Goal: Find specific page/section: Find specific page/section

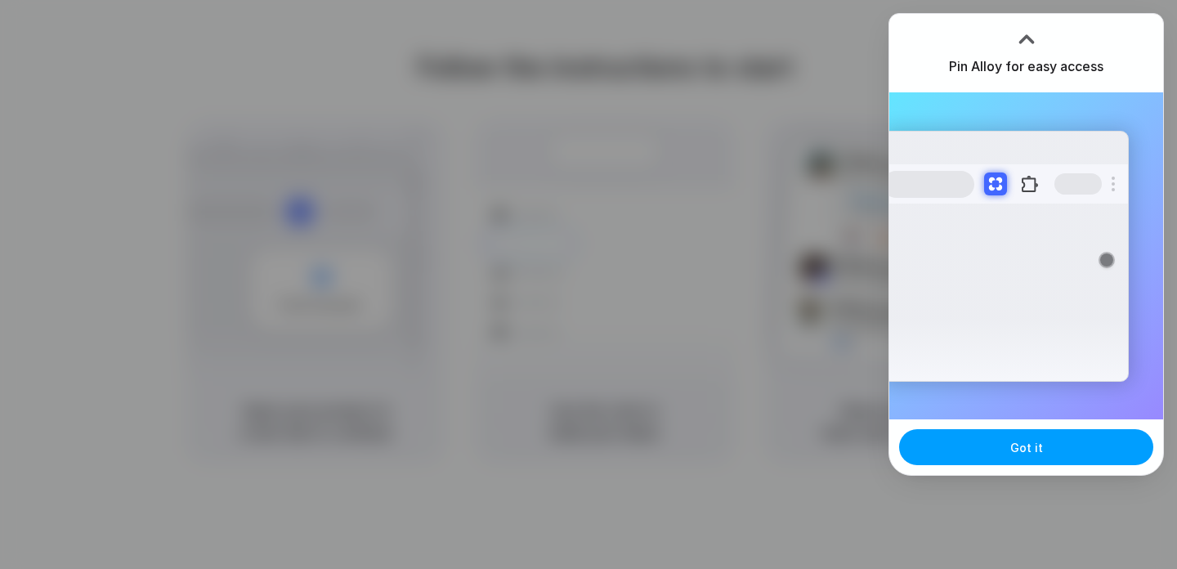
click at [988, 449] on button "Got it" at bounding box center [1026, 447] width 254 height 36
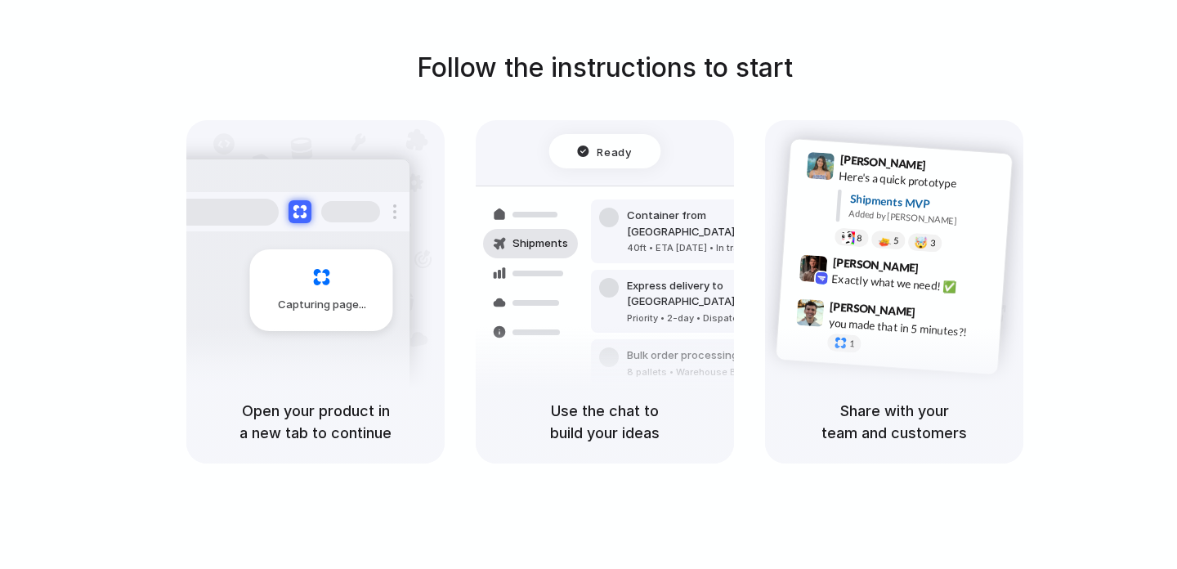
click at [912, 351] on div "1" at bounding box center [908, 347] width 163 height 29
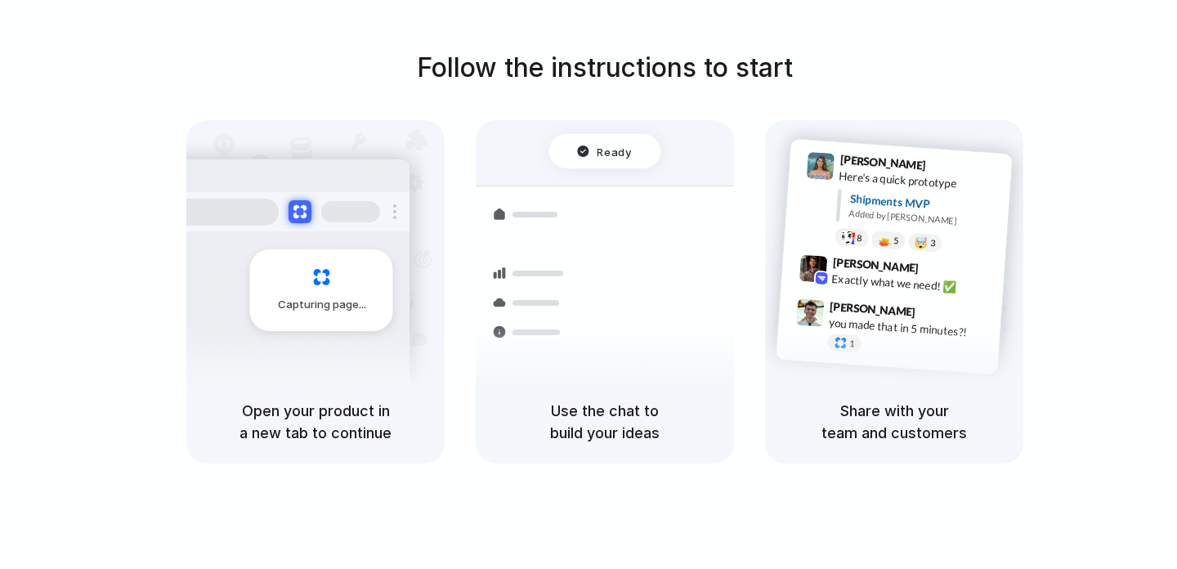
click at [834, 537] on div "Follow the instructions to start Capturing page Open your product in a new tab …" at bounding box center [604, 300] width 1209 height 601
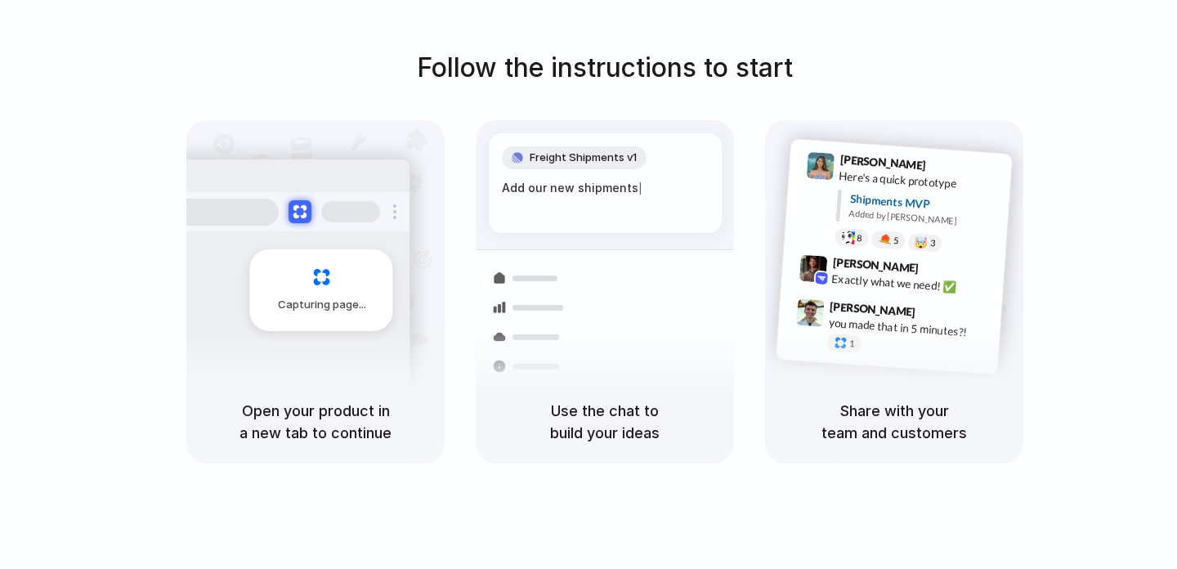
click at [859, 89] on div "Follow the instructions to start Capturing page Open your product in a new tab …" at bounding box center [604, 255] width 1177 height 415
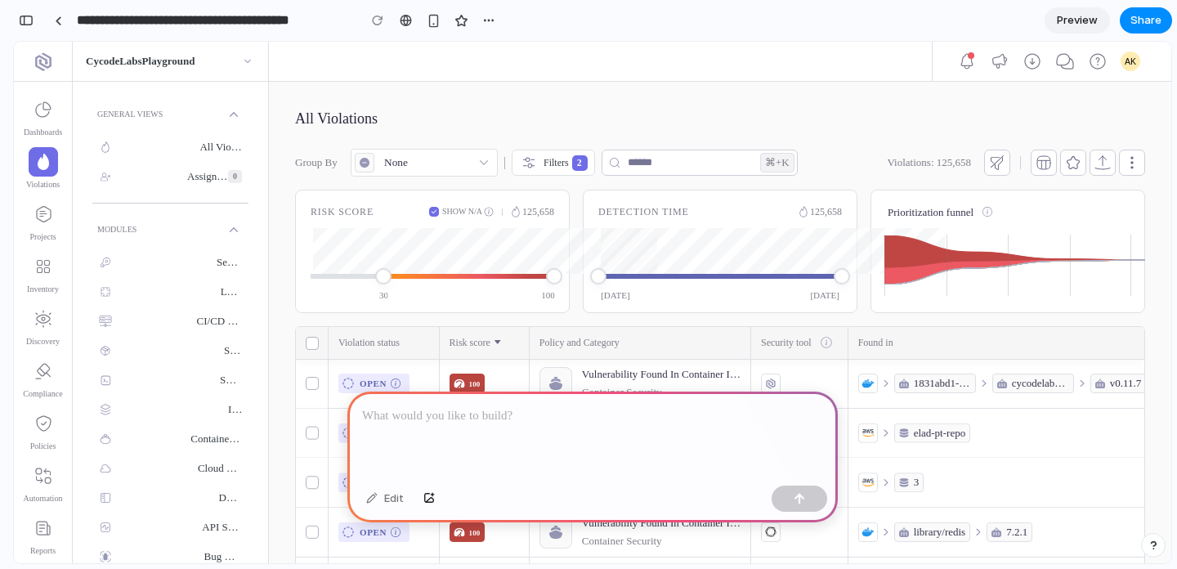
click at [494, 427] on div at bounding box center [592, 434] width 490 height 87
click at [474, 413] on p "**********" at bounding box center [592, 416] width 461 height 20
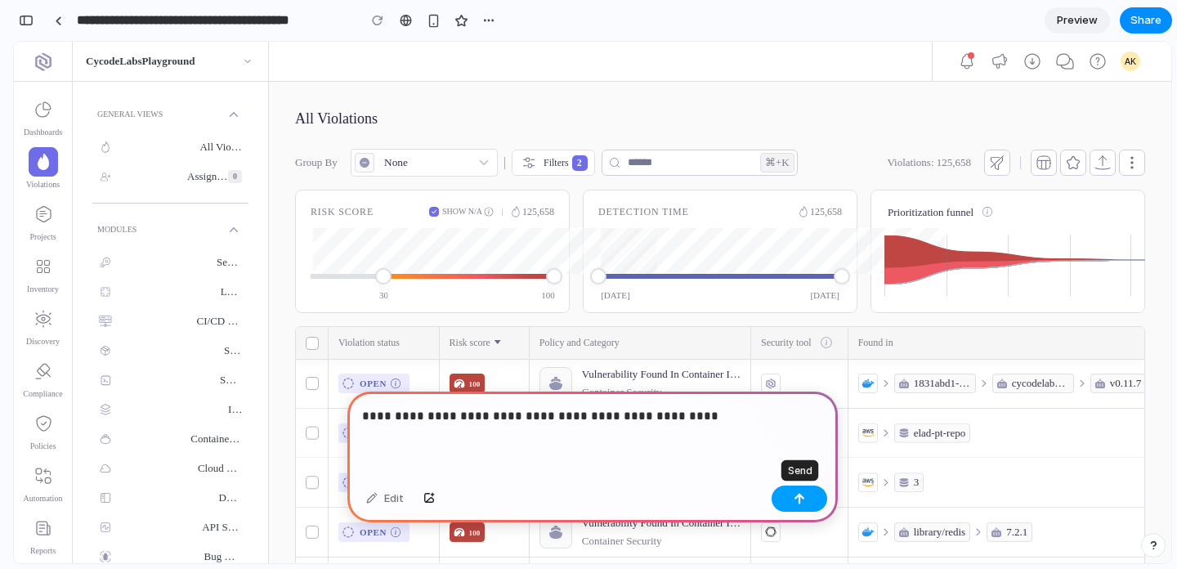
click at [799, 503] on div "button" at bounding box center [798, 498] width 11 height 11
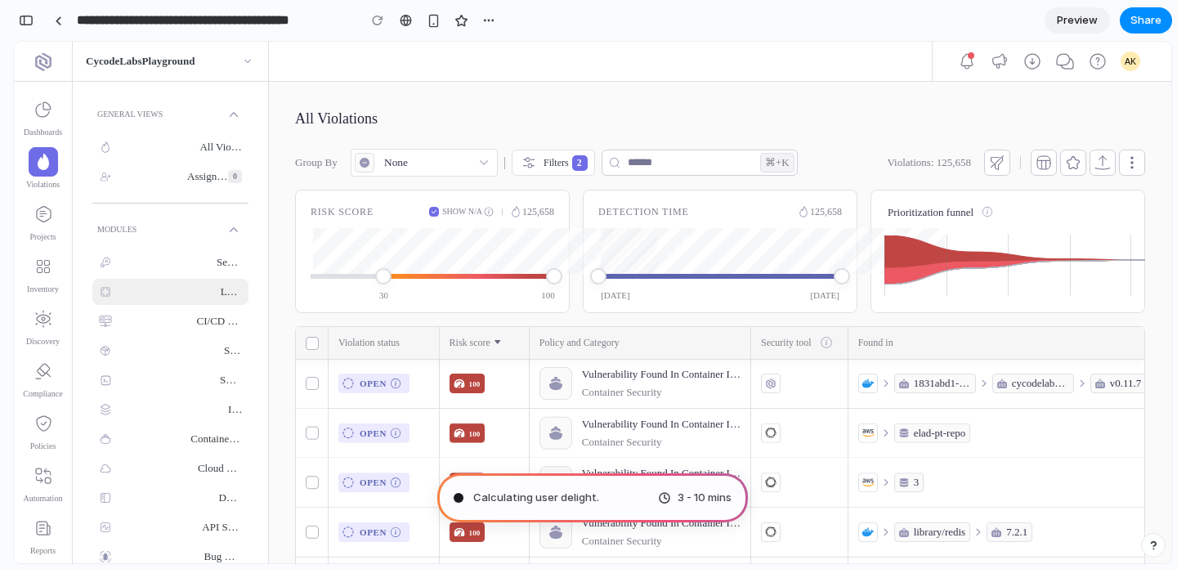
click at [227, 295] on div "Leaks" at bounding box center [231, 292] width 21 height 18
click at [190, 149] on p "button" at bounding box center [149, 147] width 101 height 13
type input "**********"
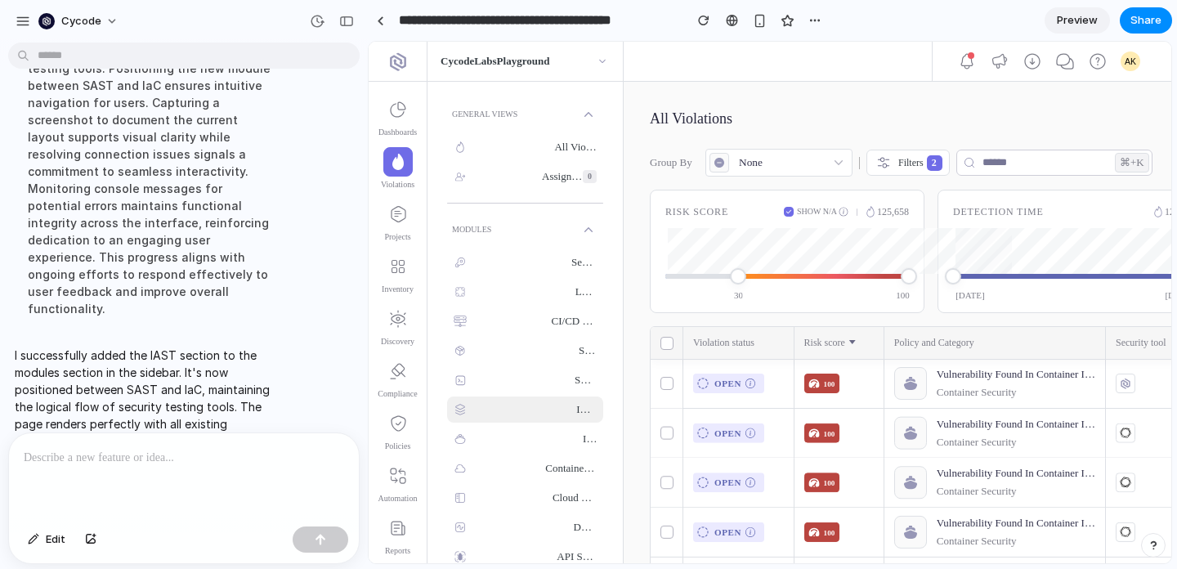
click at [576, 406] on div "IAST" at bounding box center [586, 409] width 20 height 18
click at [379, 23] on div at bounding box center [380, 20] width 7 height 9
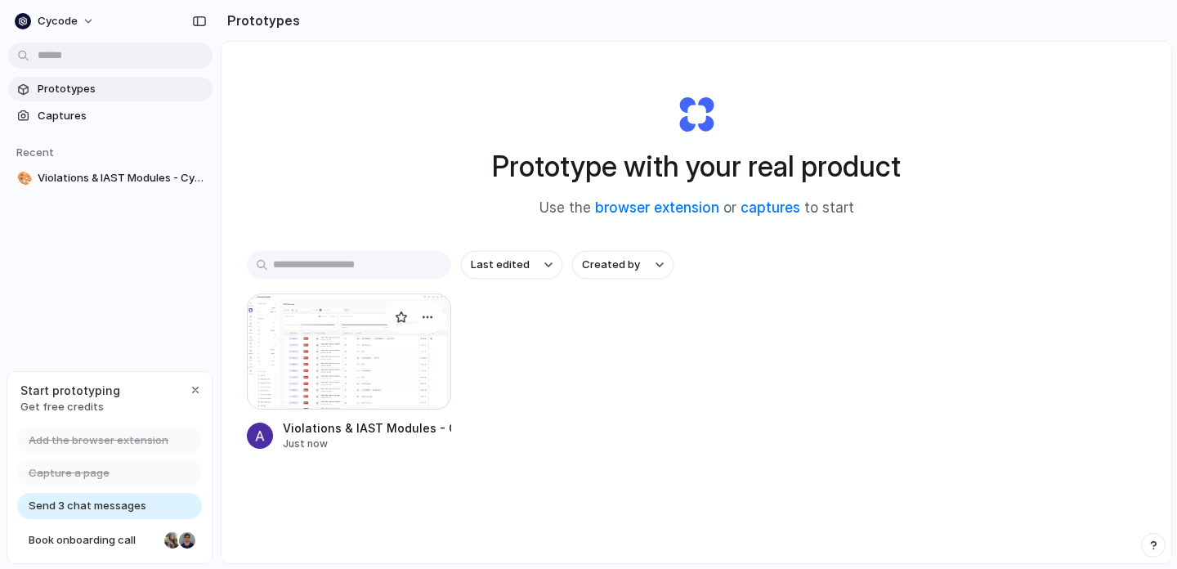
click at [312, 364] on div at bounding box center [349, 351] width 204 height 116
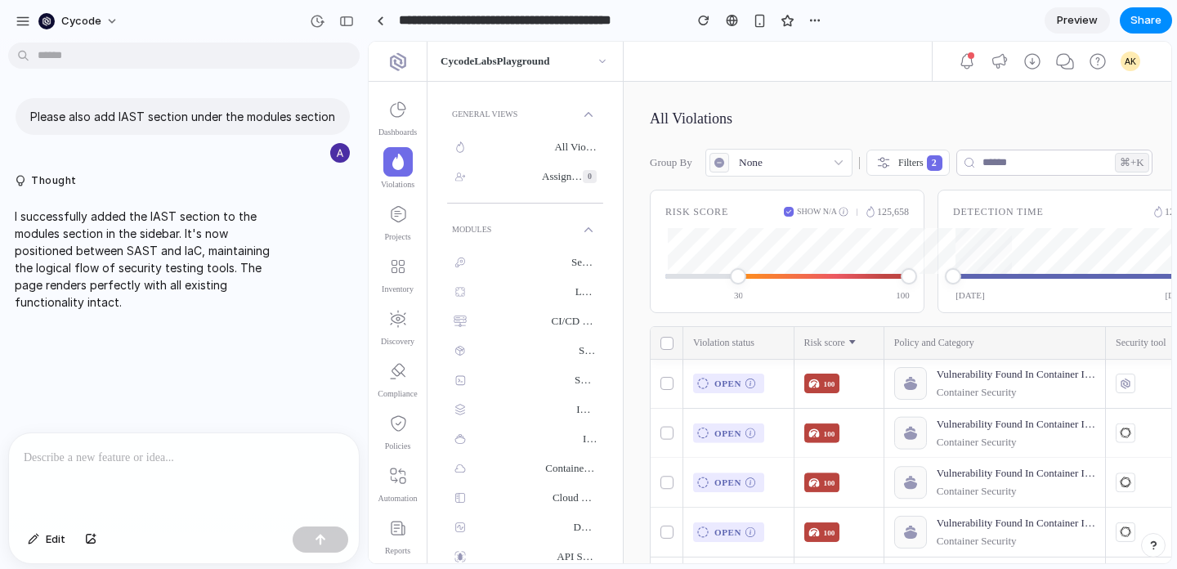
click at [1070, 23] on span "Preview" at bounding box center [1077, 20] width 41 height 16
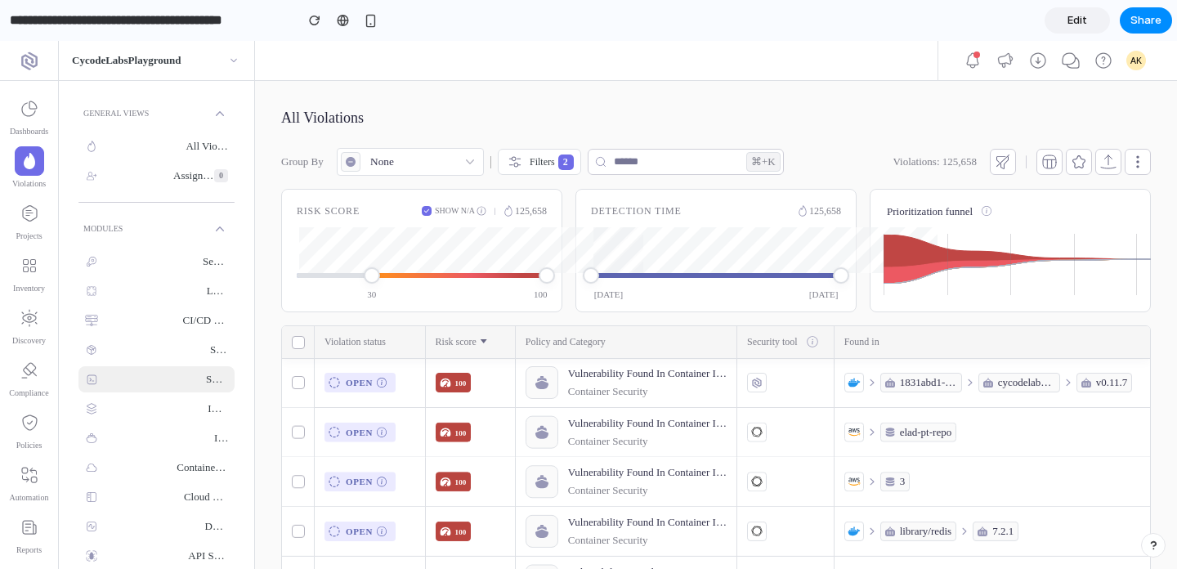
click at [206, 380] on div "SAST" at bounding box center [217, 379] width 22 height 18
drag, startPoint x: 208, startPoint y: 403, endPoint x: 138, endPoint y: 404, distance: 70.3
click at [138, 404] on div "IAST" at bounding box center [156, 408] width 156 height 26
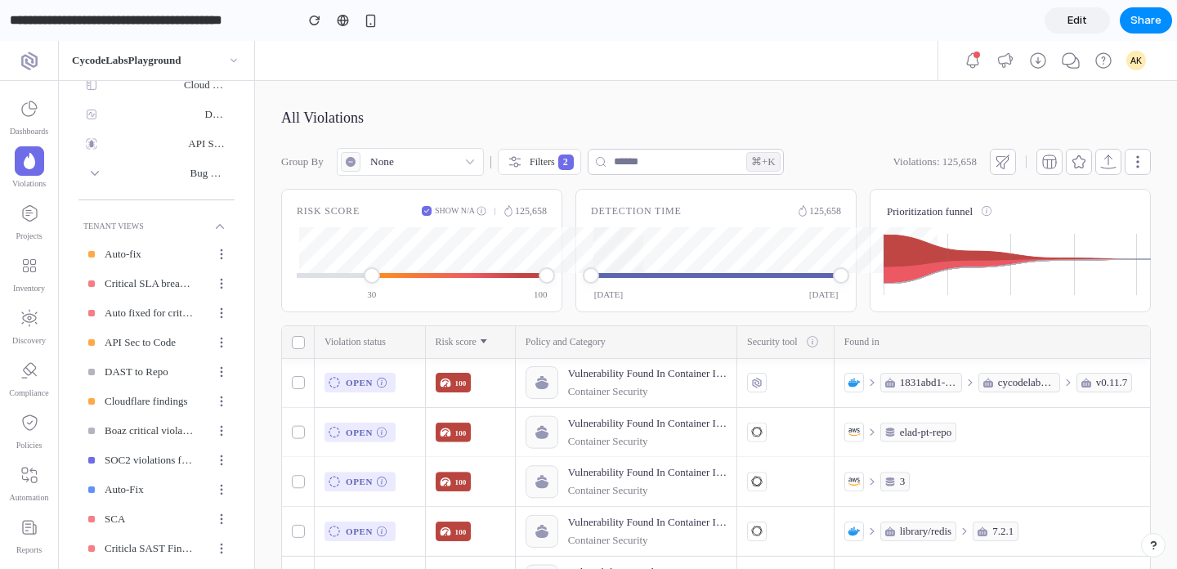
scroll to position [424, 0]
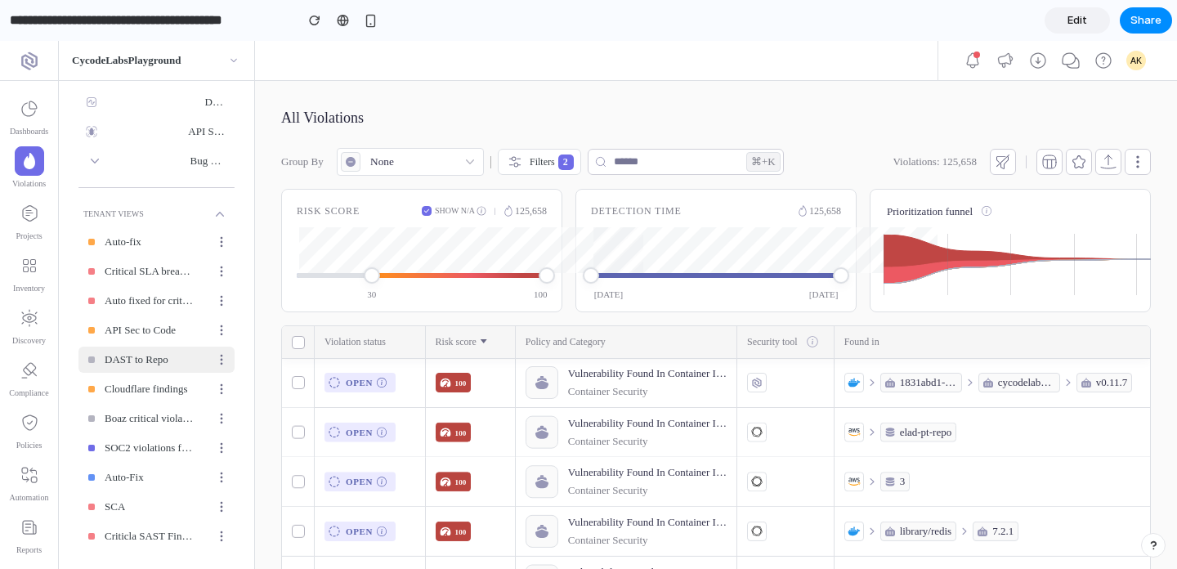
click at [163, 351] on li "DAST to Repo" at bounding box center [156, 359] width 156 height 26
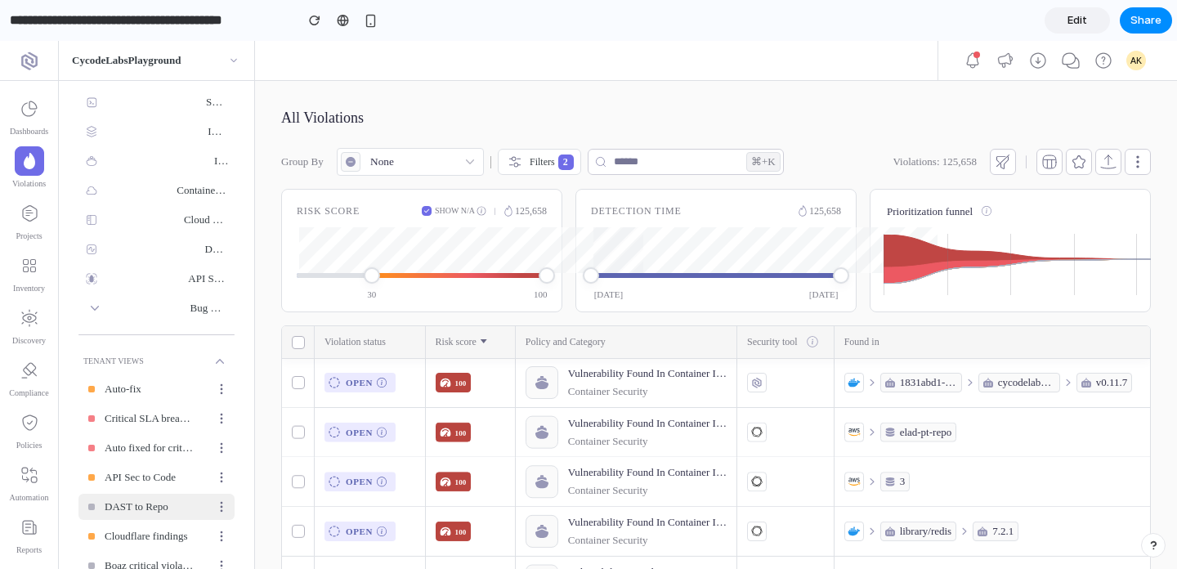
scroll to position [0, 0]
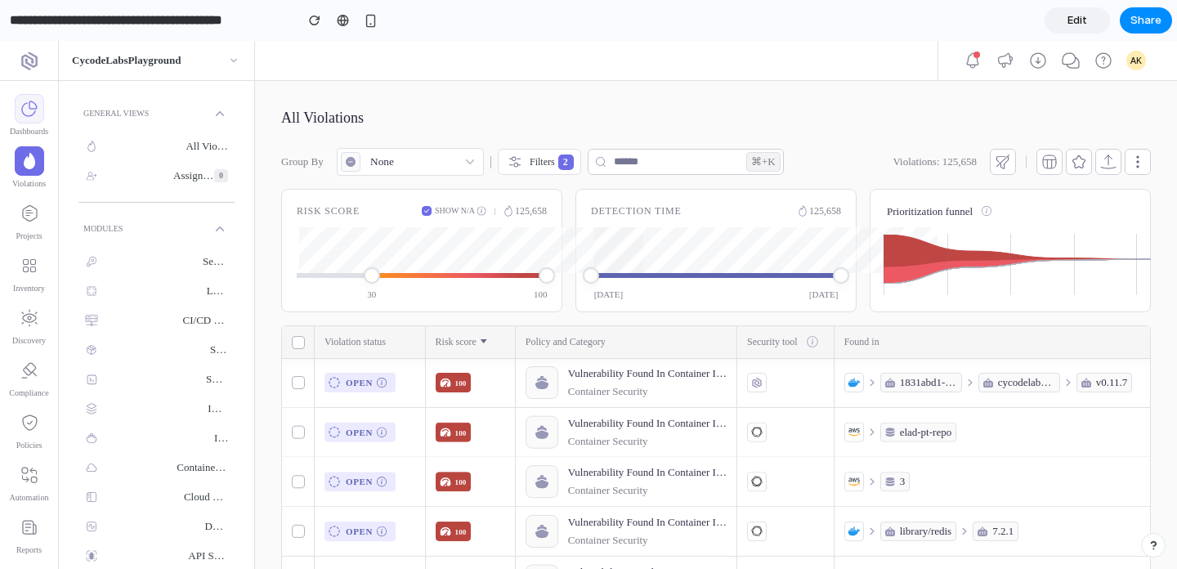
click at [25, 114] on icon at bounding box center [30, 109] width 20 height 20
click at [317, 25] on div "button" at bounding box center [314, 20] width 11 height 11
click at [210, 346] on div "SCA" at bounding box center [219, 350] width 18 height 18
click at [1003, 160] on icon "button" at bounding box center [1002, 160] width 13 height 12
